Goal: Answer question/provide support: Share knowledge or assist other users

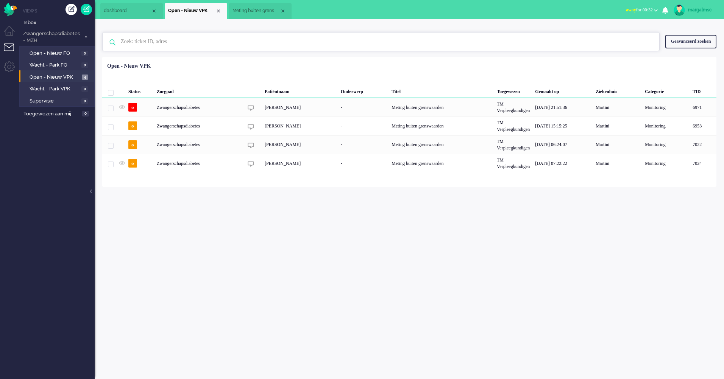
click at [278, 47] on input "text" at bounding box center [382, 42] width 534 height 18
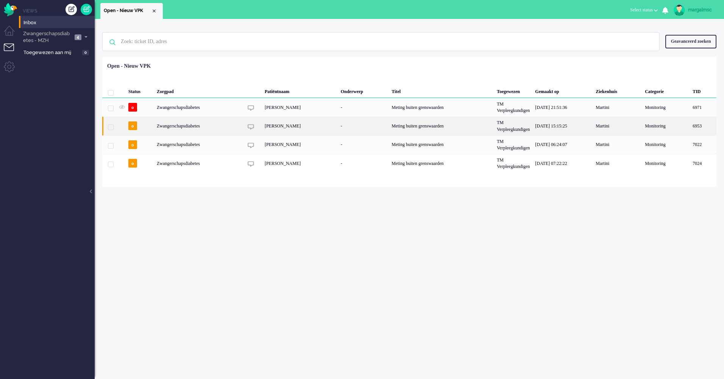
click at [284, 129] on div "[PERSON_NAME]" at bounding box center [300, 126] width 76 height 19
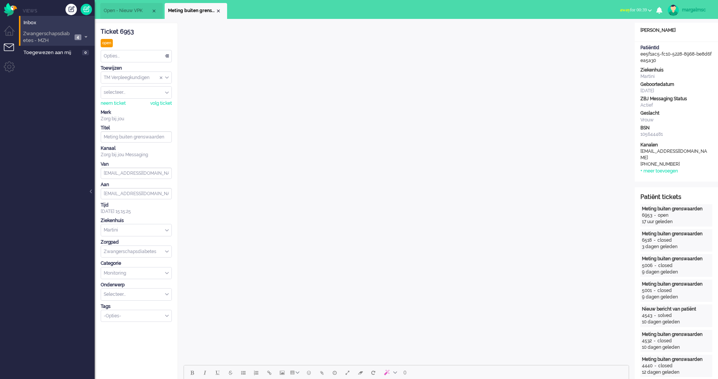
click at [64, 38] on span "Zwangerschapsdiabetes - MZH" at bounding box center [47, 37] width 50 height 14
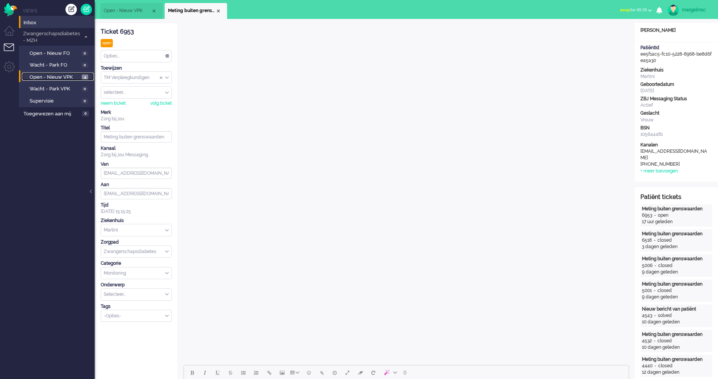
click at [64, 77] on span "Open - Nieuw VPK" at bounding box center [55, 77] width 50 height 7
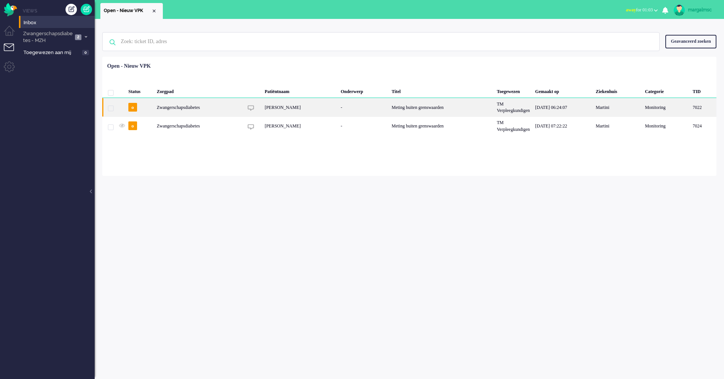
click at [388, 109] on div "-" at bounding box center [363, 107] width 51 height 19
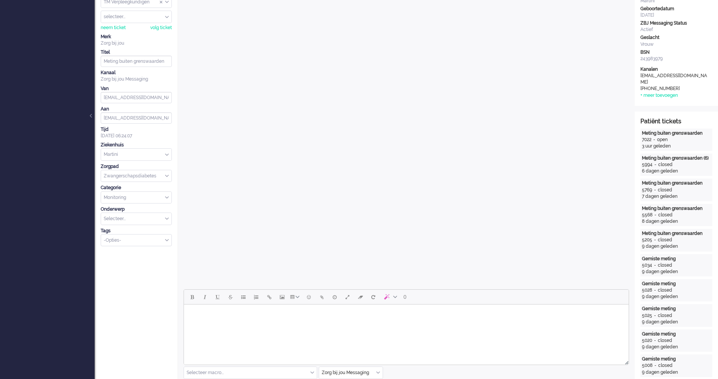
scroll to position [151, 0]
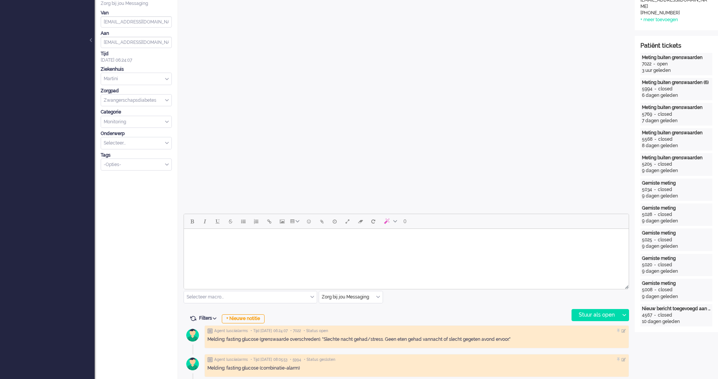
click at [255, 248] on html at bounding box center [406, 238] width 445 height 19
click at [256, 265] on p "Alle andere bloedglusocewaarden zien e" at bounding box center [406, 264] width 431 height 6
click at [244, 262] on p "Alle andere bloedglusocewaarden zien e" at bounding box center [406, 264] width 431 height 6
click at [248, 264] on p "Alle andere bloedglusocewaarden zien e" at bounding box center [406, 264] width 431 height 6
click at [430, 274] on body "Beste Jade, Goed dat je aangeeft dat je stress hebt/slecht hebt geslapen. Dit k…" at bounding box center [406, 253] width 439 height 43
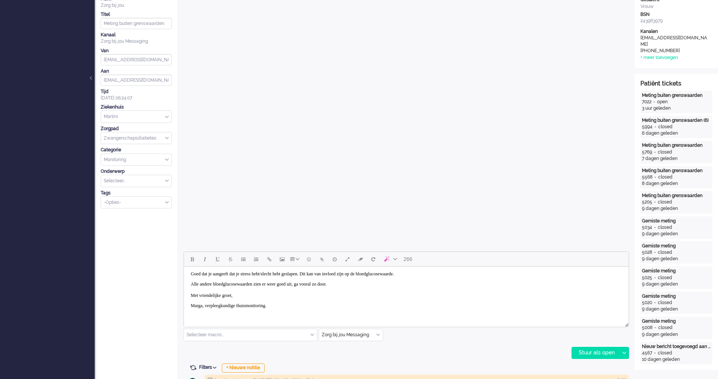
scroll to position [0, 0]
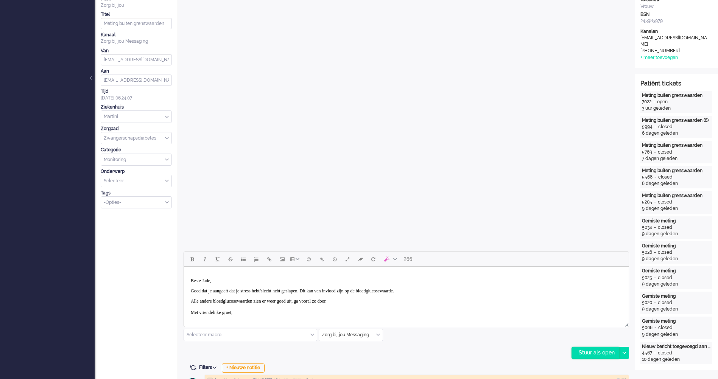
click at [604, 354] on div "Stuur als open" at bounding box center [595, 352] width 47 height 11
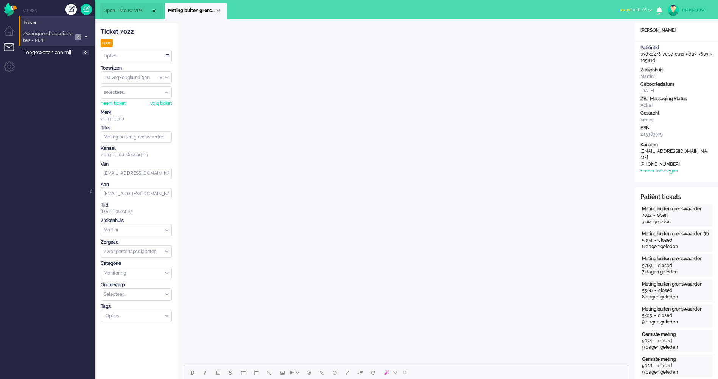
click at [59, 36] on span "Zwangerschapsdiabetes - MZH" at bounding box center [47, 37] width 51 height 14
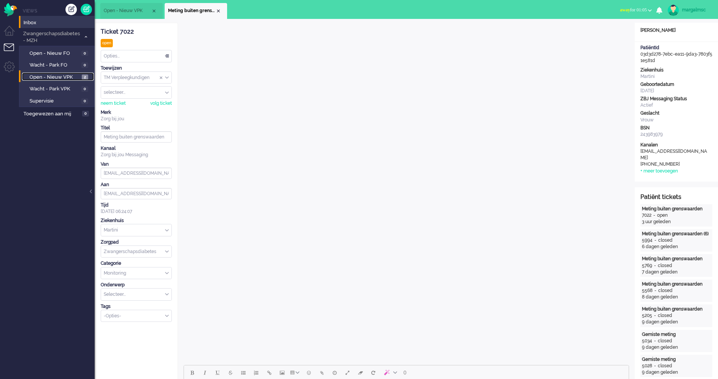
click at [61, 77] on span "Open - Nieuw VPK" at bounding box center [55, 77] width 50 height 7
